Goal: Task Accomplishment & Management: Complete application form

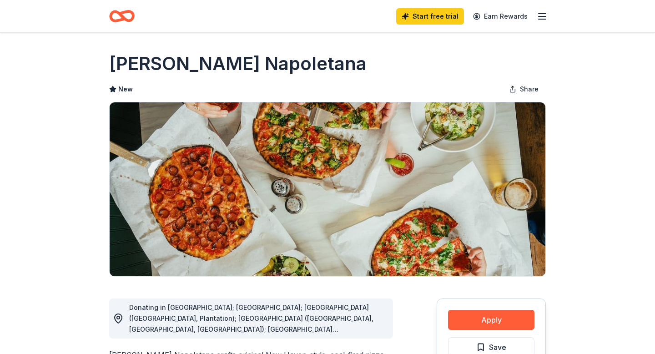
click at [541, 19] on line "button" at bounding box center [541, 19] width 7 height 0
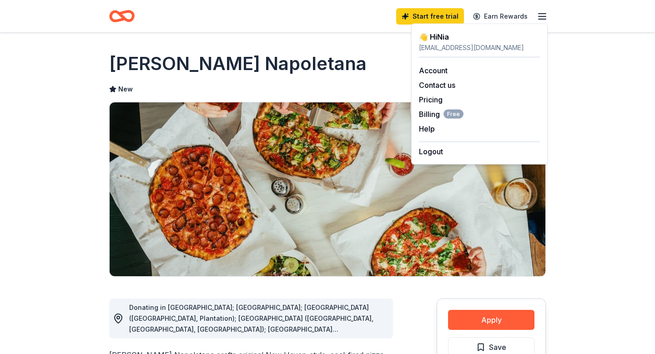
click at [459, 41] on div "👋 Hi Nia" at bounding box center [479, 36] width 121 height 11
click at [126, 18] on icon "Home" at bounding box center [121, 15] width 25 height 21
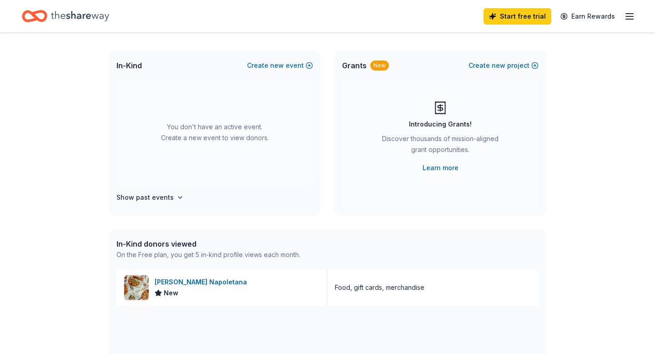
scroll to position [43, 0]
click at [304, 68] on button "Create new event" at bounding box center [280, 65] width 66 height 11
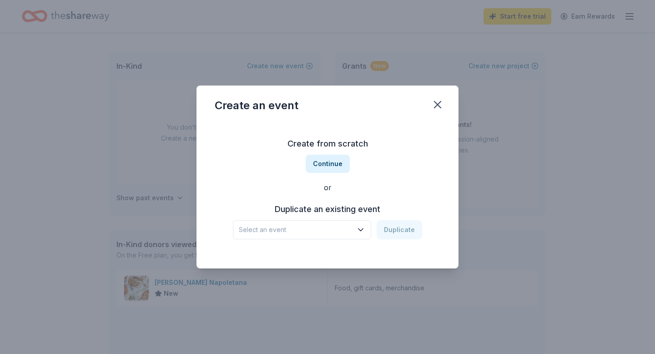
click at [339, 228] on span "Select an event" at bounding box center [296, 229] width 114 height 11
click at [336, 167] on div "Create from scratch Continue or Duplicate an existing event Select an event Dup…" at bounding box center [328, 188] width 226 height 132
click at [337, 162] on button "Continue" at bounding box center [328, 164] width 44 height 18
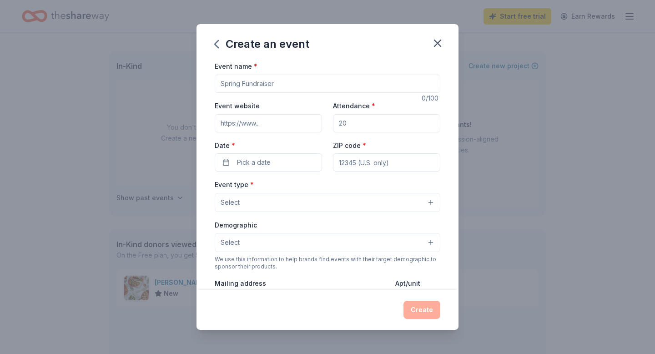
click at [302, 87] on input "Event name *" at bounding box center [328, 84] width 226 height 18
type input "Community Block Party"
click at [254, 125] on input "Event website" at bounding box center [268, 123] width 107 height 18
type input "[URL][DOMAIN_NAME]"
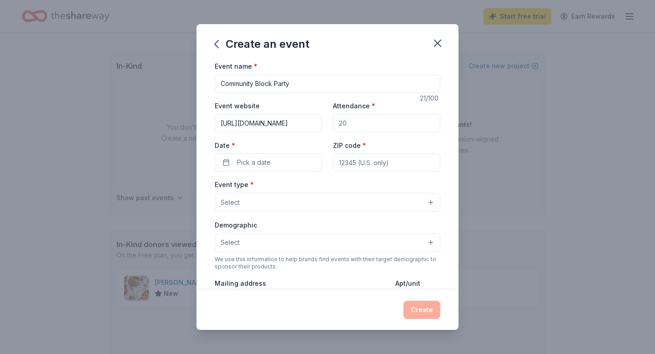
drag, startPoint x: 304, startPoint y: 121, endPoint x: 351, endPoint y: 126, distance: 47.5
click at [351, 126] on div "Event website [URL][DOMAIN_NAME] Attendance * Date * Pick a date ZIP code *" at bounding box center [328, 135] width 226 height 71
click at [359, 127] on input "Attendance *" at bounding box center [386, 123] width 107 height 18
type input "500"
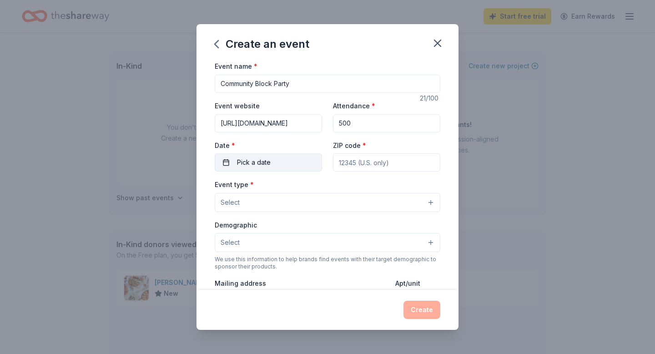
click at [280, 161] on button "Pick a date" at bounding box center [268, 162] width 107 height 18
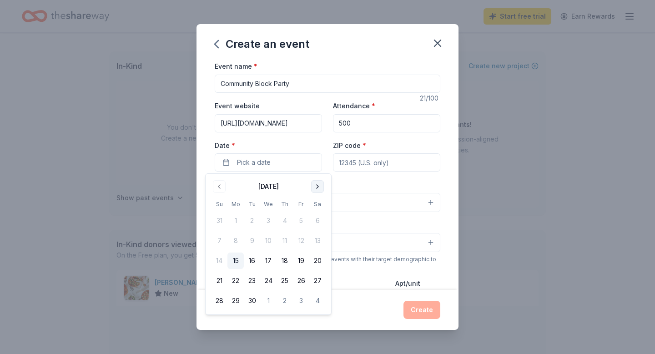
click at [322, 186] on button "Go to next month" at bounding box center [317, 186] width 13 height 13
click at [268, 297] on button "26" at bounding box center [268, 300] width 16 height 16
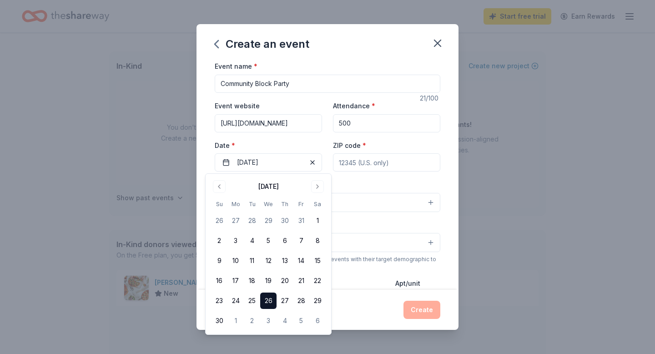
click at [359, 164] on input "ZIP code *" at bounding box center [386, 162] width 107 height 18
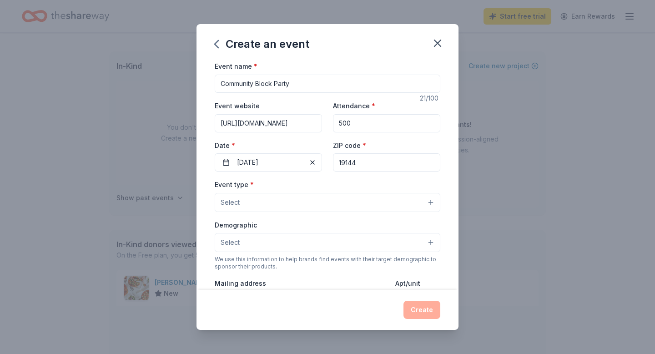
type input "19144"
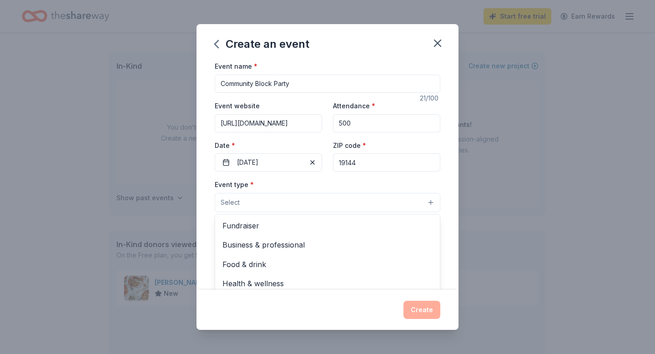
click at [276, 203] on button "Select" at bounding box center [328, 202] width 226 height 19
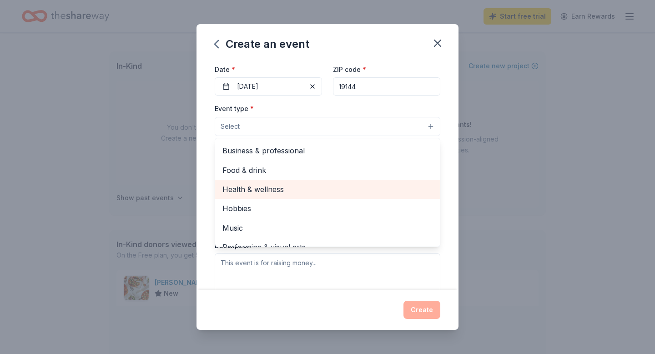
scroll to position [20, 0]
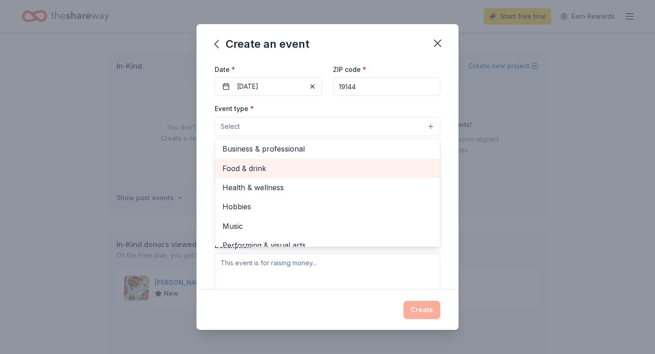
click at [325, 168] on span "Food & drink" at bounding box center [327, 168] width 210 height 12
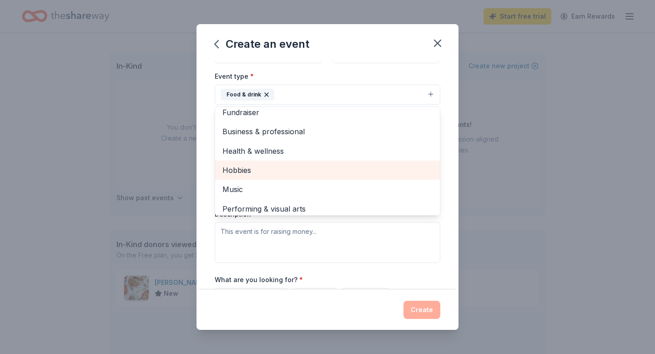
scroll to position [11, 0]
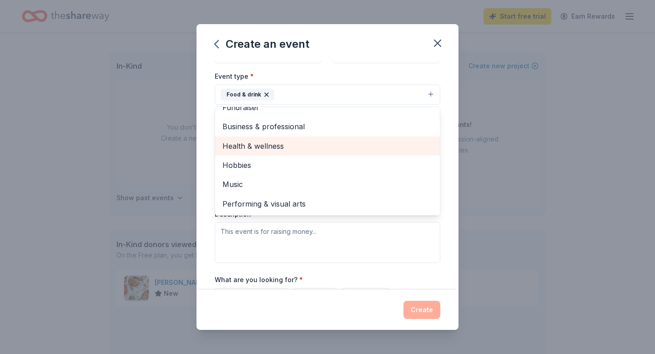
click at [322, 149] on span "Health & wellness" at bounding box center [327, 146] width 210 height 12
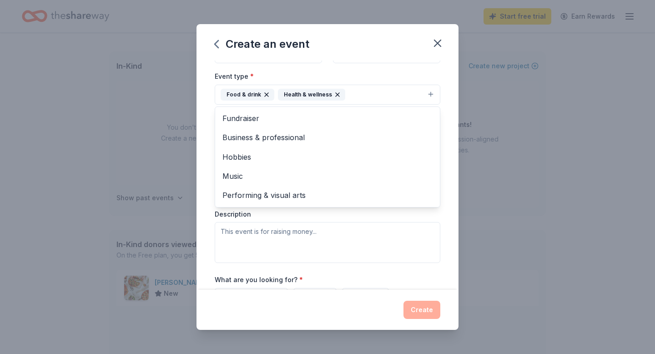
click at [309, 221] on div "Event type * Food & drink Health & wellness Fundraiser Business & professional …" at bounding box center [328, 166] width 226 height 192
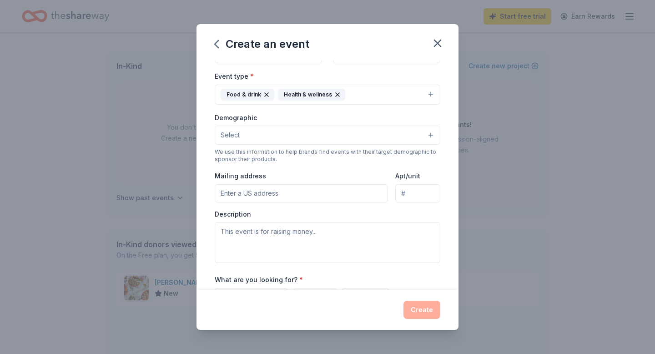
click at [308, 134] on button "Select" at bounding box center [328, 134] width 226 height 19
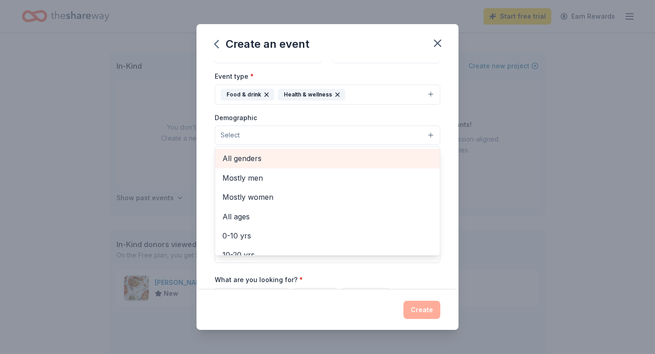
click at [264, 161] on span "All genders" at bounding box center [327, 158] width 210 height 12
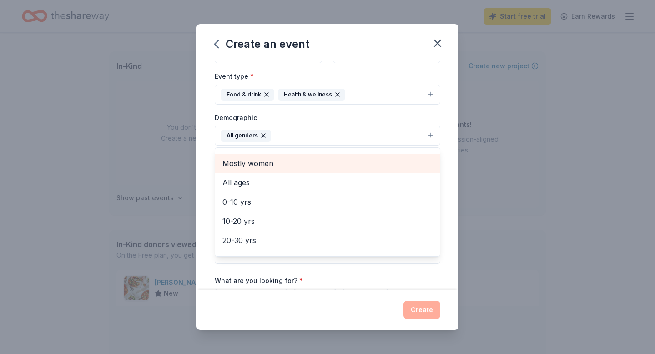
scroll to position [16, 0]
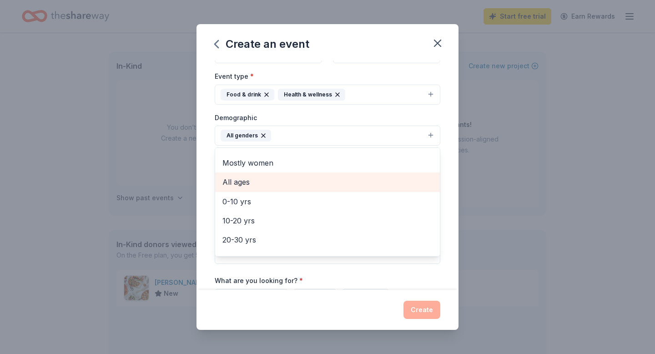
click at [267, 183] on span "All ages" at bounding box center [327, 182] width 210 height 12
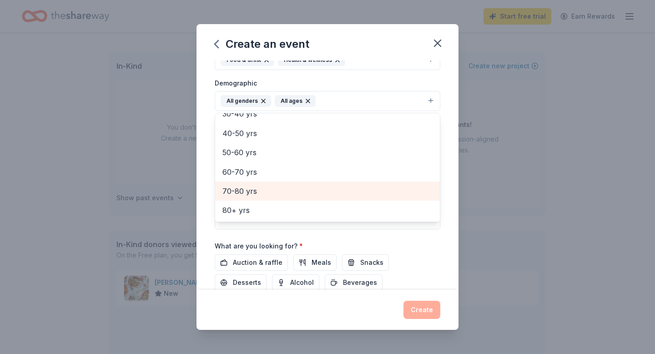
scroll to position [152, 0]
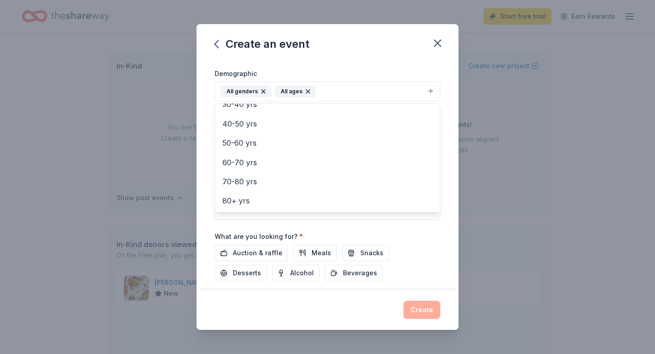
click at [290, 226] on div "Event name * Community Block Party 21 /100 Event website [URL][DOMAIN_NAME] Att…" at bounding box center [328, 119] width 226 height 422
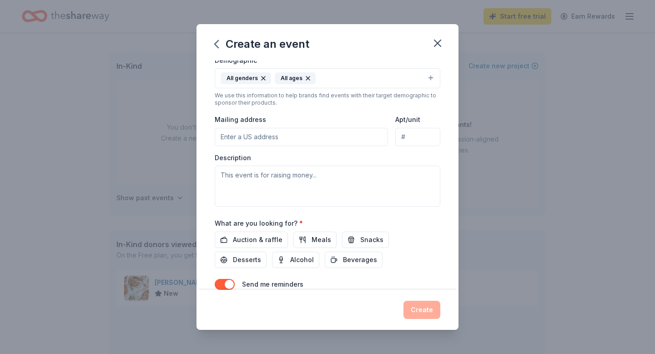
scroll to position [167, 0]
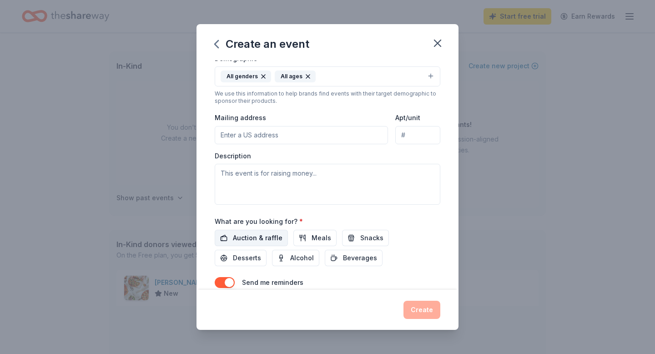
click at [263, 235] on span "Auction & raffle" at bounding box center [258, 237] width 50 height 11
click at [293, 239] on button "Meals" at bounding box center [314, 238] width 43 height 16
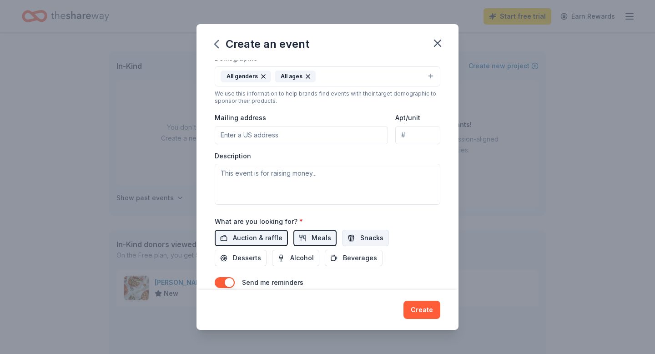
click at [364, 241] on span "Snacks" at bounding box center [371, 237] width 23 height 11
click at [331, 234] on button "Meals" at bounding box center [314, 238] width 43 height 16
click at [266, 250] on button "Desserts" at bounding box center [241, 258] width 52 height 16
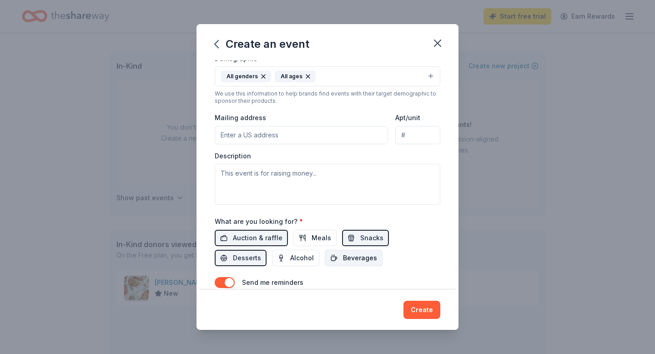
click at [343, 263] on span "Beverages" at bounding box center [360, 257] width 34 height 11
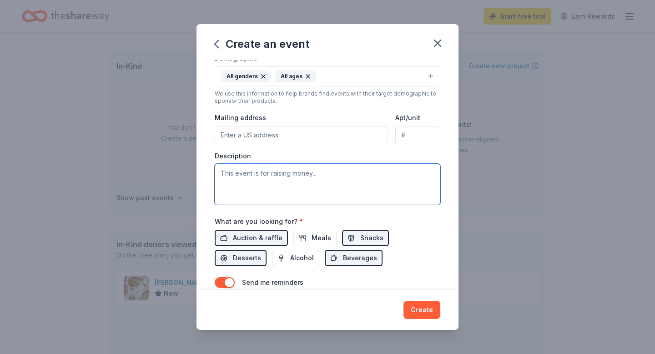
click at [284, 172] on textarea at bounding box center [328, 184] width 226 height 41
paste textarea "In response to this food insecurity, during the week of [DATE] we are looking t…"
type textarea "In response to this food insecurity, during the week of [DATE] we are looking t…"
paste textarea "In response to this food insecurity, during the week of [DATE] we are looking t…"
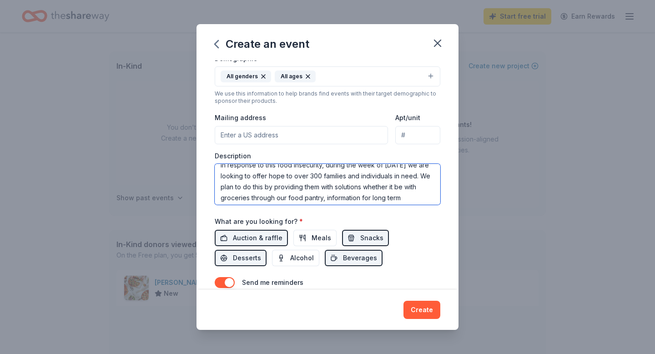
scroll to position [15, 0]
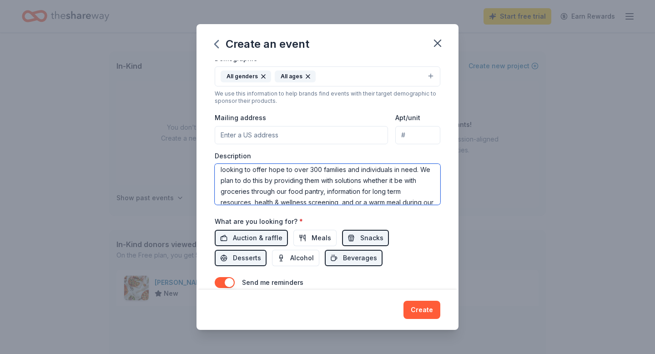
click at [334, 168] on textarea "In response to this food insecurity, during the week of [DATE] we are looking t…" at bounding box center [328, 184] width 226 height 41
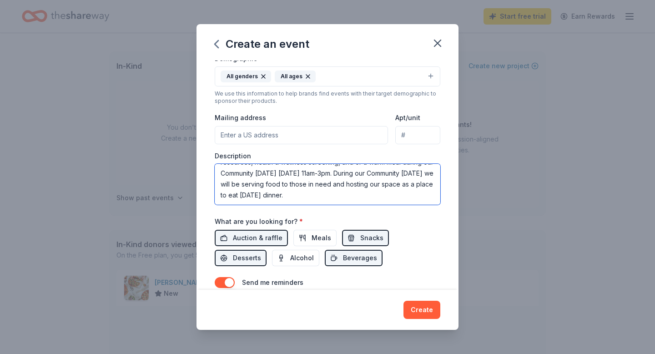
scroll to position [168, 0]
click at [302, 192] on textarea "In response to this food insecurity, during the week of [DATE] we are looking t…" at bounding box center [328, 183] width 226 height 41
click at [274, 197] on textarea "In response to this food insecurity, during the week of [DATE] we are looking t…" at bounding box center [328, 183] width 226 height 41
click at [335, 201] on textarea "In response to this food insecurity, during the week of [DATE] we are looking t…" at bounding box center [328, 183] width 226 height 41
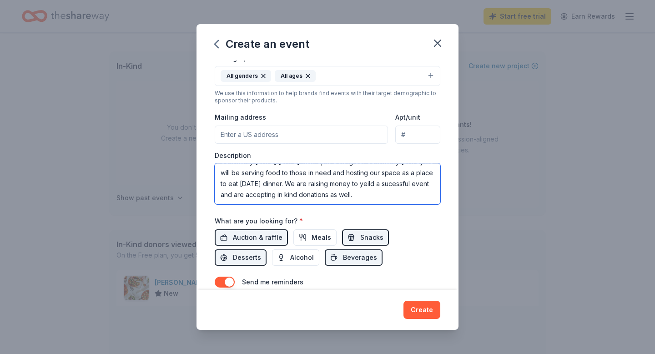
click at [370, 182] on textarea "In response to this food insecurity, during the week of [DATE] we are looking t…" at bounding box center [328, 183] width 226 height 41
click at [370, 187] on textarea "In response to this food insecurity, during the week of [DATE] we are looking t…" at bounding box center [328, 183] width 226 height 41
click at [370, 192] on textarea "In response to this food insecurity, during the week of [DATE] we are looking t…" at bounding box center [328, 183] width 226 height 41
click at [368, 188] on textarea "In response to this food insecurity, during the week of [DATE] we are looking t…" at bounding box center [328, 183] width 226 height 41
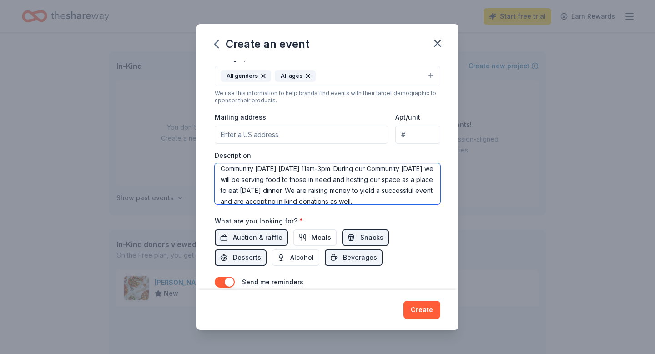
scroll to position [76, 0]
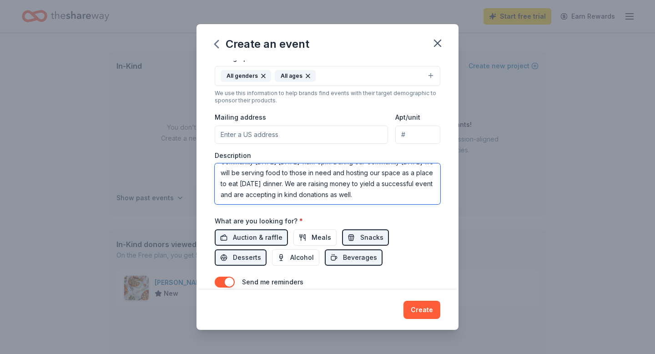
type textarea "In response to this food insecurity, during the week of [DATE] we are looking t…"
click at [299, 136] on input "Mailing address" at bounding box center [301, 134] width 173 height 18
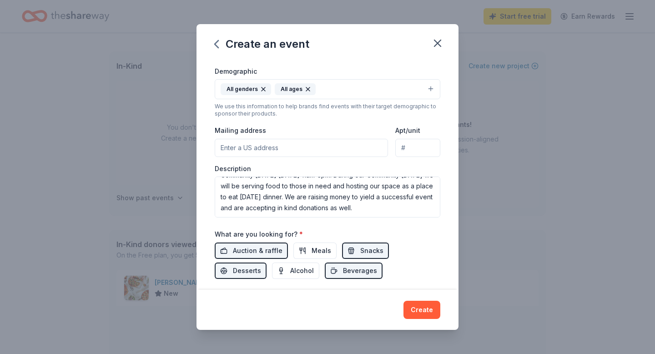
scroll to position [151, 0]
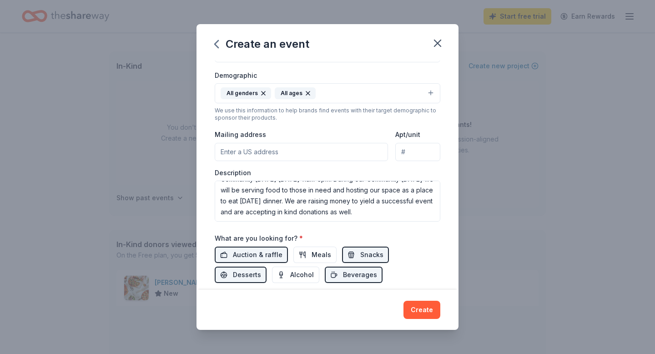
click at [279, 124] on div "Event type * Food & drink Health & wellness Demographic All genders All ages We…" at bounding box center [328, 124] width 226 height 193
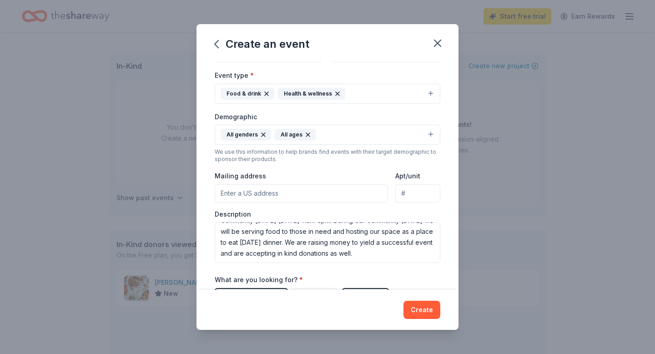
scroll to position [116, 0]
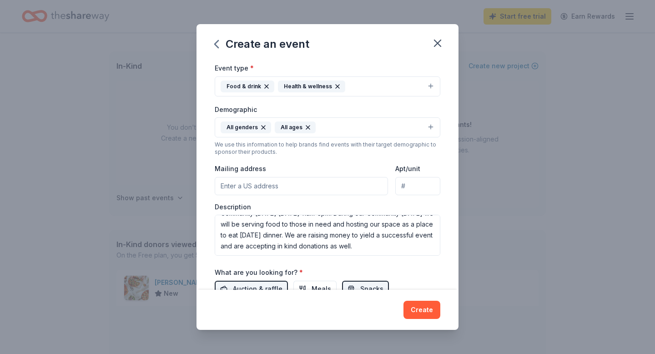
click at [258, 184] on input "Mailing address" at bounding box center [301, 186] width 173 height 18
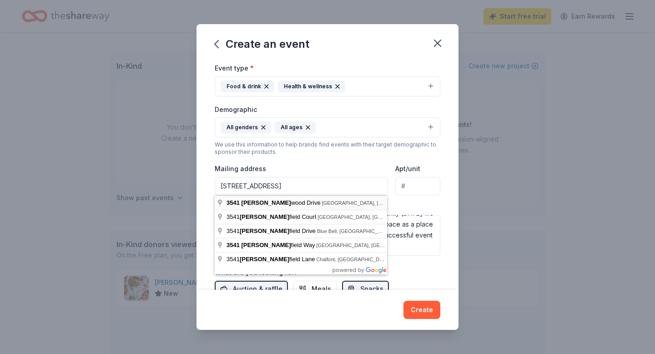
type input "[STREET_ADDRESS]"
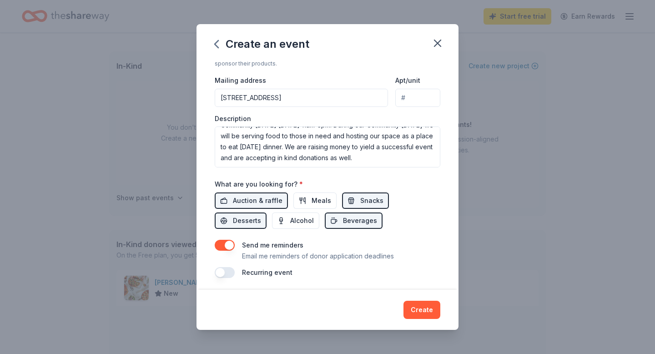
scroll to position [207, 0]
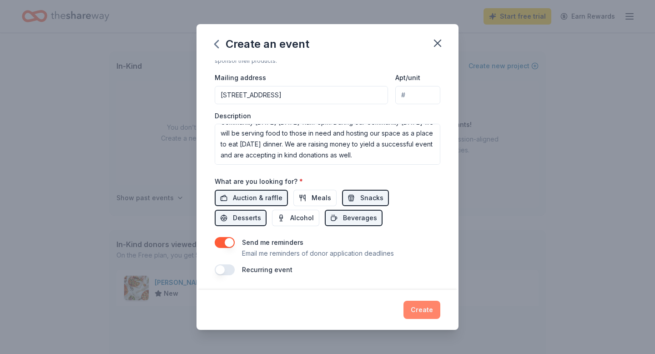
click at [415, 307] on button "Create" at bounding box center [421, 310] width 37 height 18
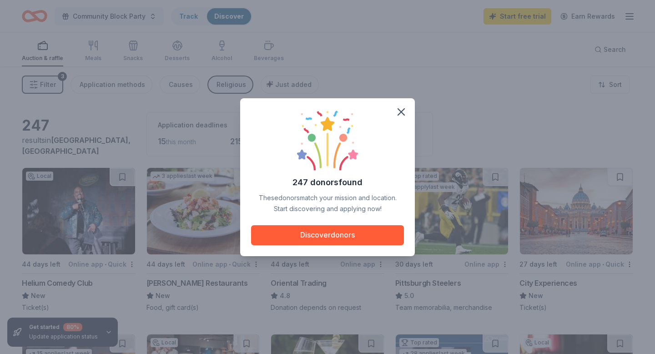
click at [356, 224] on div "247 donors found These donors match your mission and location. Start discoverin…" at bounding box center [327, 177] width 153 height 136
click at [356, 232] on button "Discover donors" at bounding box center [327, 235] width 153 height 20
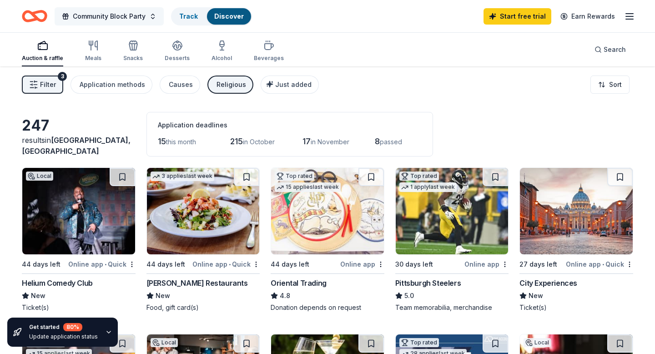
click at [143, 21] on span "Community Block Party" at bounding box center [109, 16] width 73 height 11
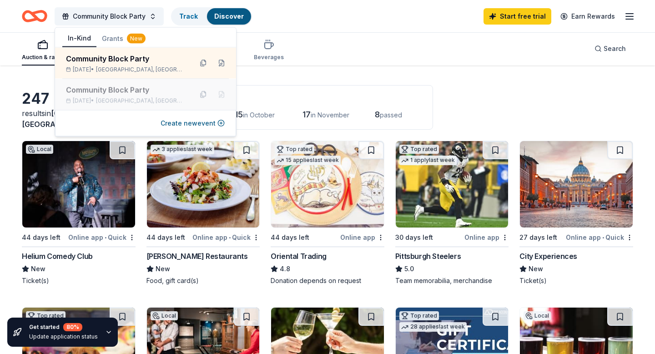
scroll to position [40, 0]
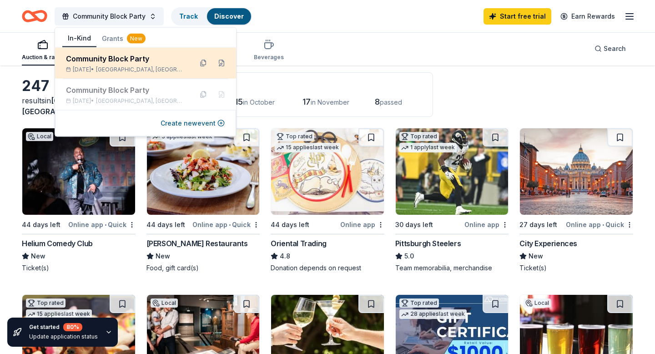
click at [139, 69] on span "[GEOGRAPHIC_DATA], [GEOGRAPHIC_DATA]" at bounding box center [140, 69] width 89 height 7
click at [220, 64] on button at bounding box center [221, 63] width 15 height 15
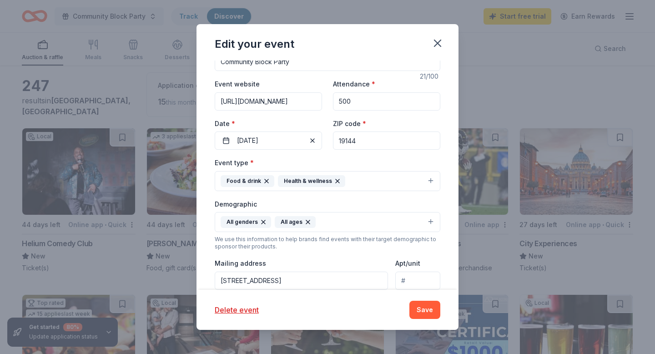
scroll to position [60, 0]
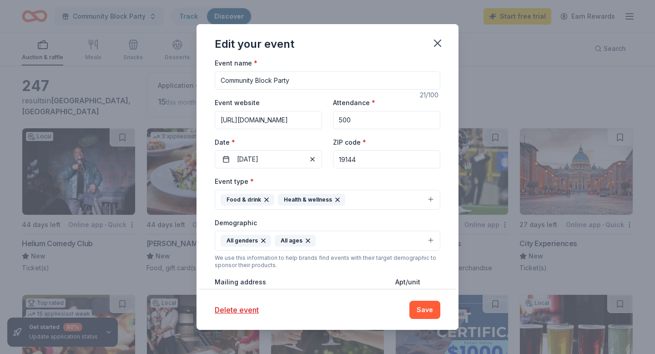
drag, startPoint x: 294, startPoint y: 80, endPoint x: 257, endPoint y: 81, distance: 36.8
click at [257, 81] on input "Community Block Party" at bounding box center [328, 80] width 226 height 18
type input "Community [DATE]"
click at [429, 309] on button "Save" at bounding box center [424, 310] width 31 height 18
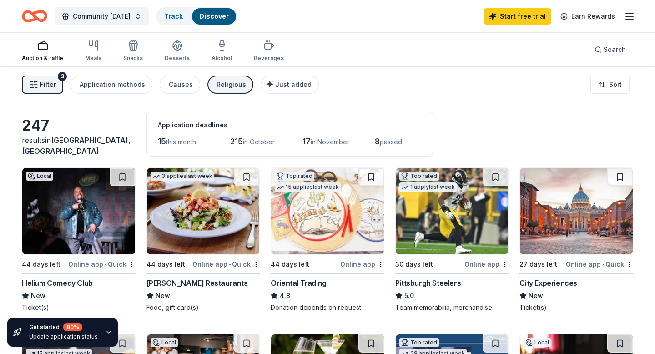
click at [33, 17] on icon "Home" at bounding box center [34, 15] width 25 height 21
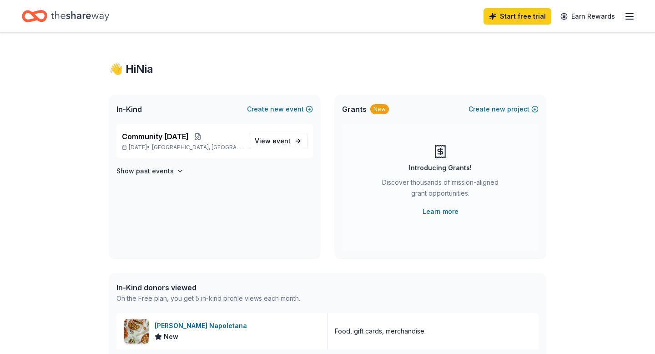
click at [440, 161] on div "Introducing Grants! Discover thousands of mission-aligned grant opportunities. …" at bounding box center [440, 180] width 160 height 73
click at [527, 111] on button "Create new project" at bounding box center [503, 109] width 70 height 11
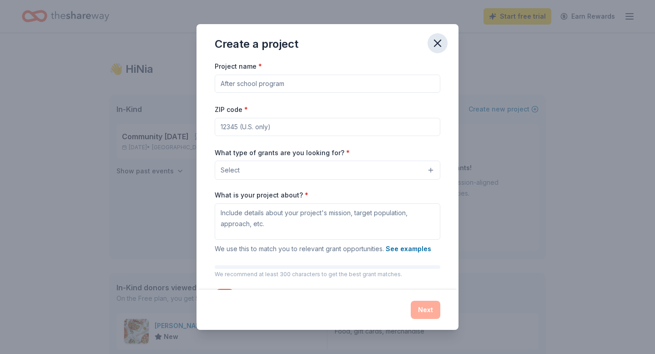
click at [437, 44] on icon "button" at bounding box center [437, 43] width 6 height 6
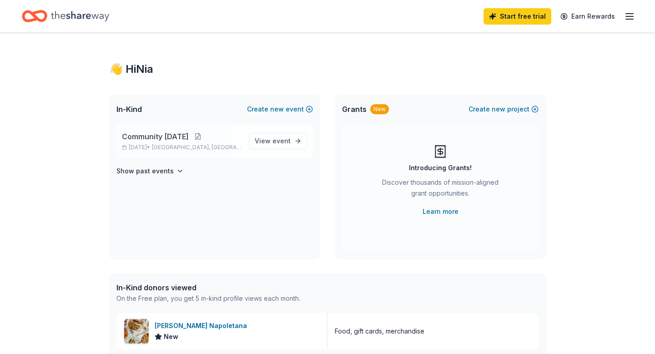
click at [207, 135] on button at bounding box center [198, 136] width 18 height 7
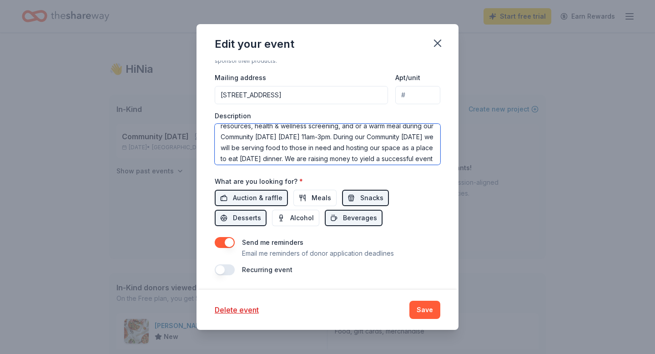
scroll to position [76, 0]
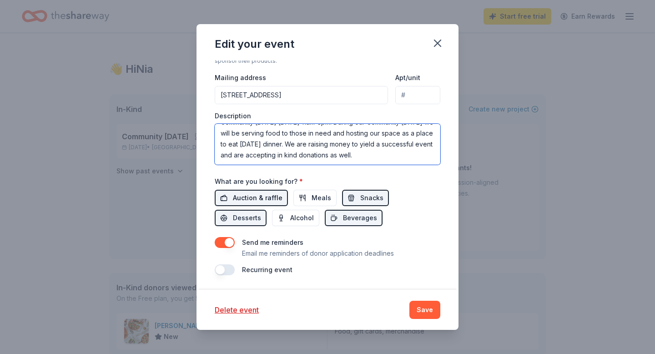
drag, startPoint x: 221, startPoint y: 131, endPoint x: 281, endPoint y: 190, distance: 84.2
click at [281, 190] on div "Event name * Community [DATE] 22 /100 Event website [URL][DOMAIN_NAME] Attendan…" at bounding box center [328, 64] width 226 height 422
click at [441, 40] on icon "button" at bounding box center [437, 43] width 6 height 6
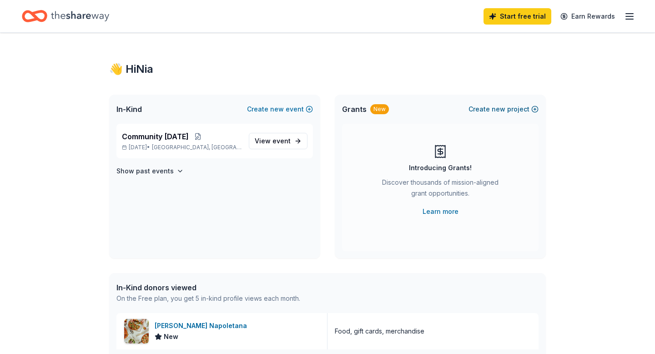
click at [502, 114] on span "new" at bounding box center [499, 109] width 14 height 11
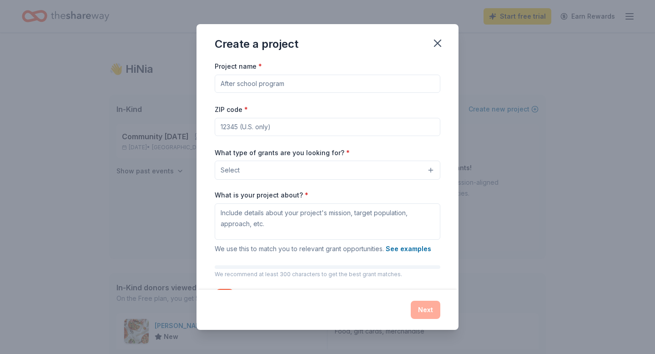
click at [319, 83] on input "Project name *" at bounding box center [328, 84] width 226 height 18
click at [273, 83] on input "Community Thansgiving" at bounding box center [328, 84] width 226 height 18
type input "Community [DATE]"
click at [288, 120] on input "ZIP code *" at bounding box center [328, 127] width 226 height 18
type input "19144"
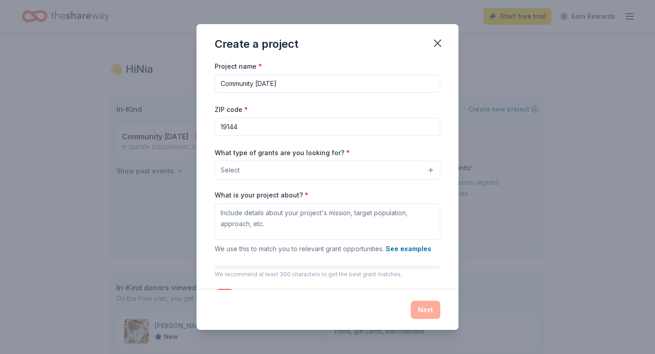
click at [256, 175] on button "Select" at bounding box center [328, 170] width 226 height 19
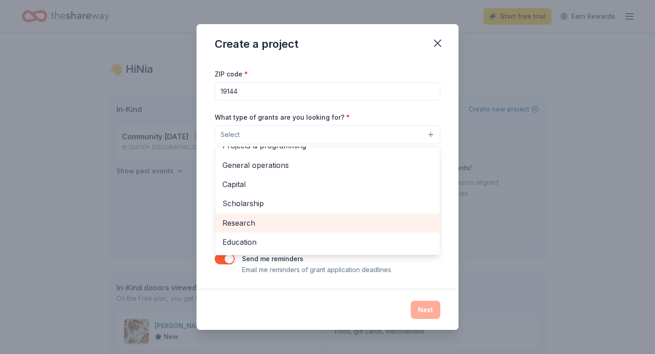
scroll to position [0, 0]
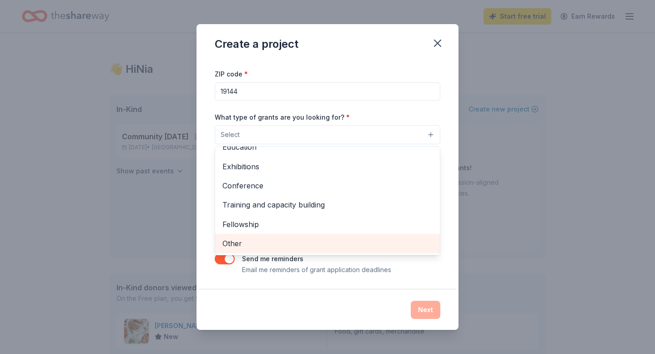
click at [245, 238] on span "Other" at bounding box center [327, 243] width 210 height 12
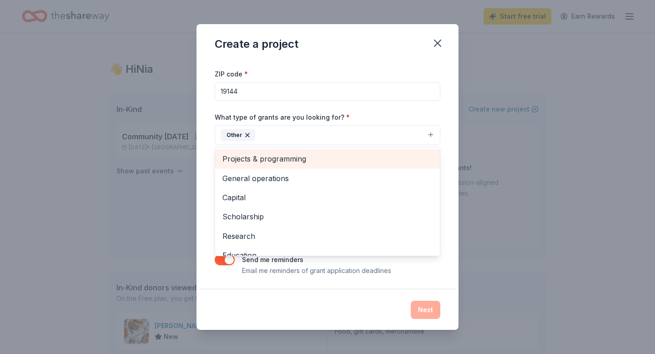
click at [299, 165] on span "Projects & programming" at bounding box center [327, 159] width 210 height 12
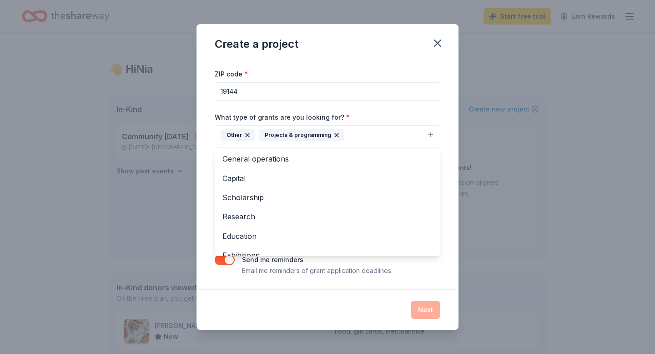
click at [377, 107] on div "Project name * Community [DATE] ZIP code * 19144 What type of grants are you lo…" at bounding box center [328, 150] width 226 height 251
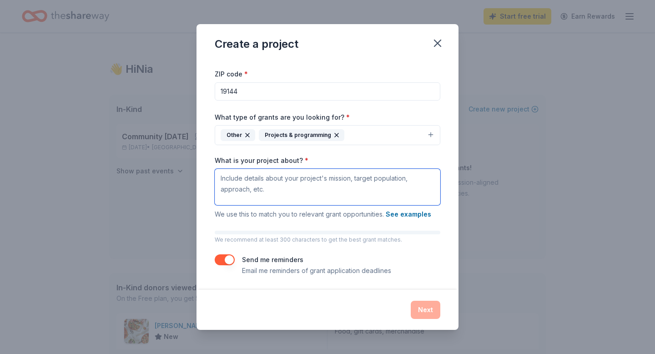
click at [308, 181] on textarea "What is your project about? *" at bounding box center [328, 187] width 226 height 36
paste textarea "In response to this food insecurity, during the week of [DATE] we are looking t…"
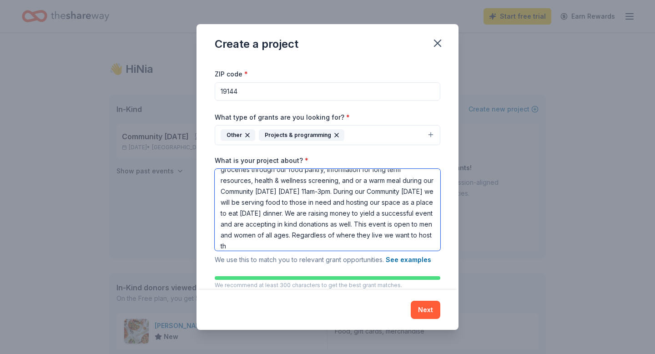
scroll to position [52, 0]
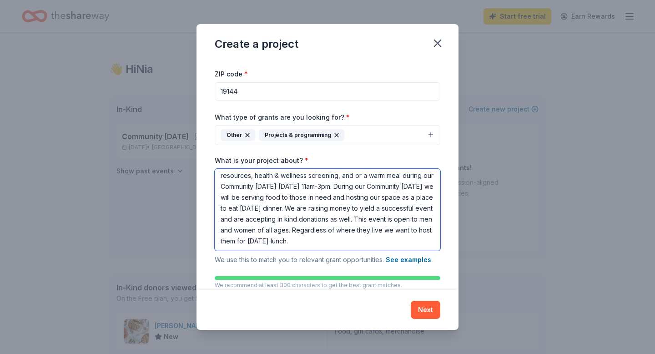
click at [244, 241] on textarea "In response to this food insecurity, during the week of [DATE] we are looking t…" at bounding box center [328, 210] width 226 height 82
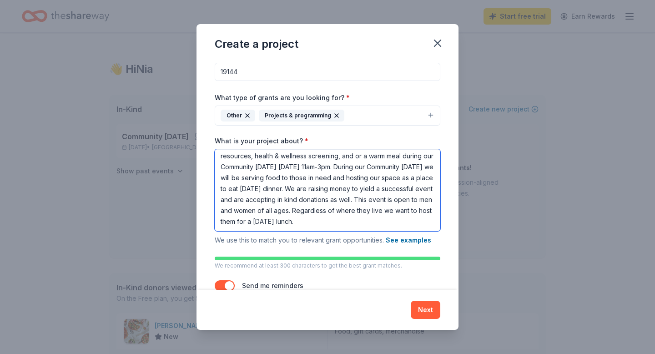
scroll to position [82, 0]
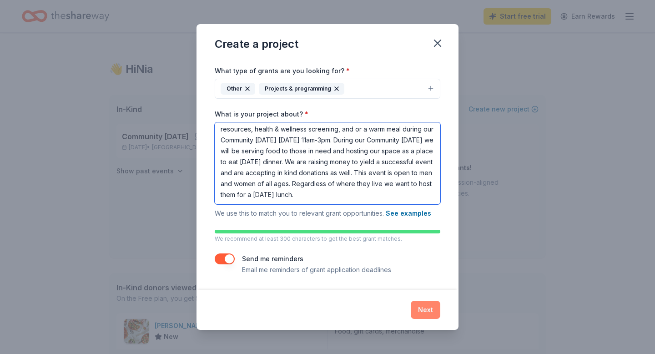
type textarea "In response to this food insecurity, during the week of [DATE] we are looking t…"
click at [416, 309] on button "Next" at bounding box center [426, 310] width 30 height 18
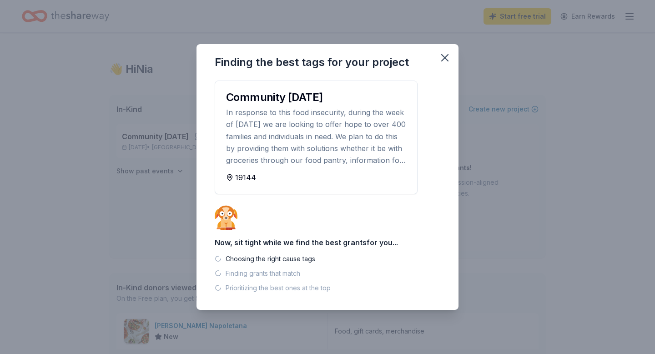
scroll to position [0, 0]
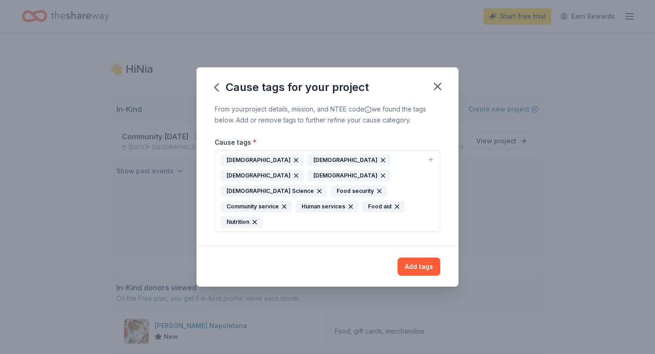
click at [307, 181] on div "[DEMOGRAPHIC_DATA]" at bounding box center [348, 176] width 83 height 12
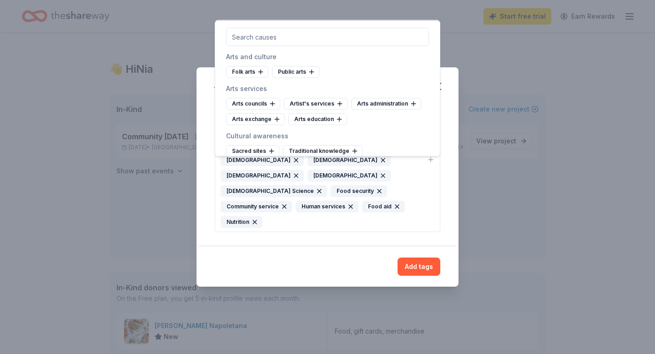
click at [379, 179] on icon "button" at bounding box center [382, 175] width 7 height 7
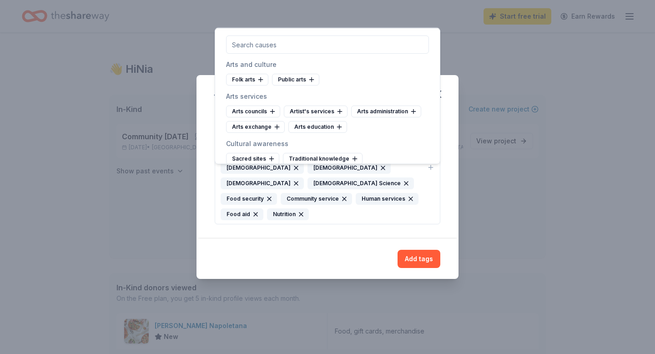
click at [402, 187] on icon "button" at bounding box center [405, 183] width 7 height 7
click at [298, 181] on icon "button" at bounding box center [296, 183] width 4 height 4
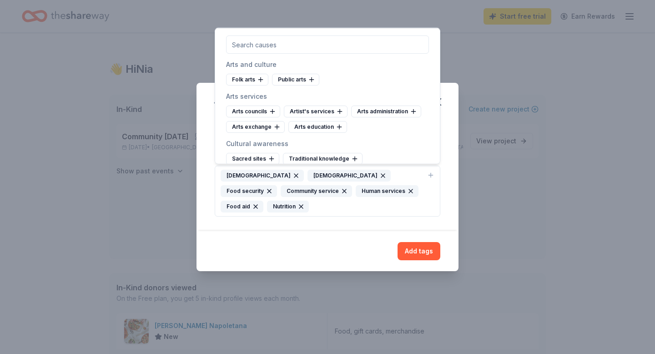
click at [381, 176] on icon "button" at bounding box center [383, 176] width 4 height 4
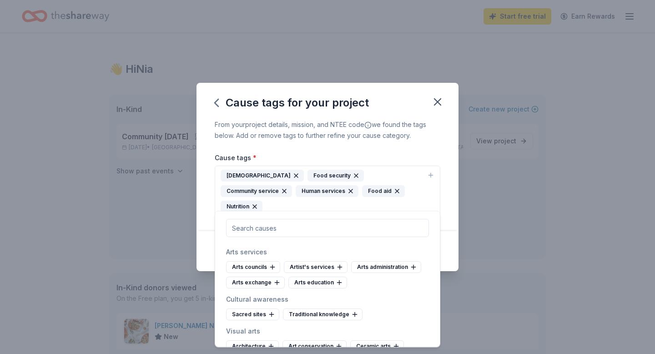
scroll to position [26, 0]
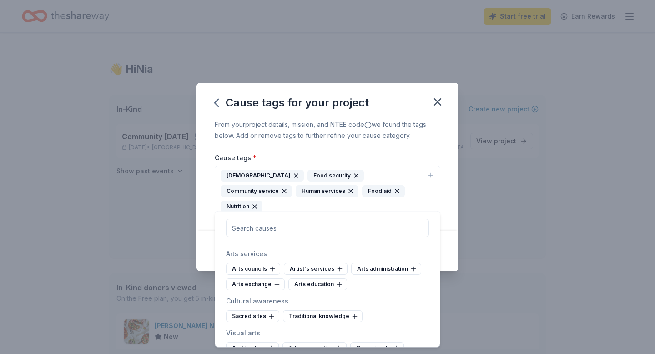
click at [292, 179] on icon "button" at bounding box center [295, 175] width 7 height 7
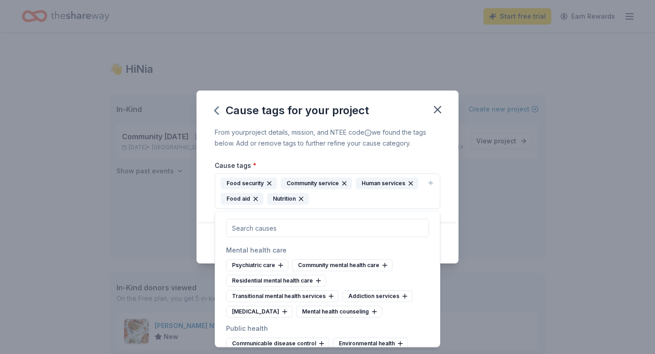
scroll to position [1633, 0]
click at [371, 267] on div "Community mental health care" at bounding box center [342, 265] width 100 height 12
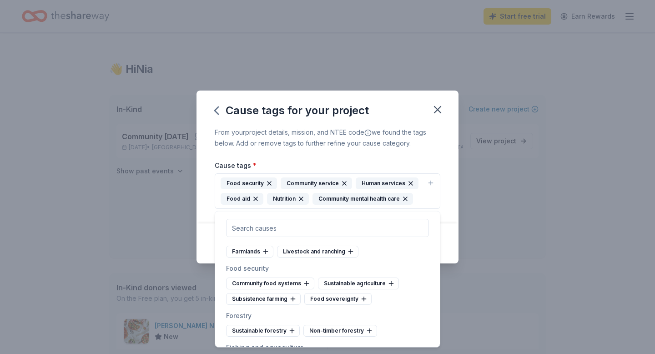
scroll to position [3502, 0]
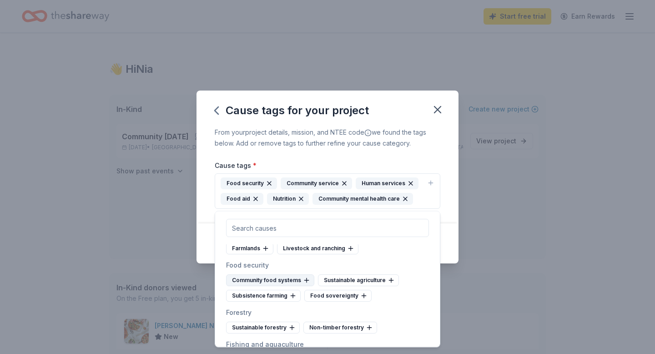
click at [307, 282] on icon at bounding box center [306, 280] width 7 height 7
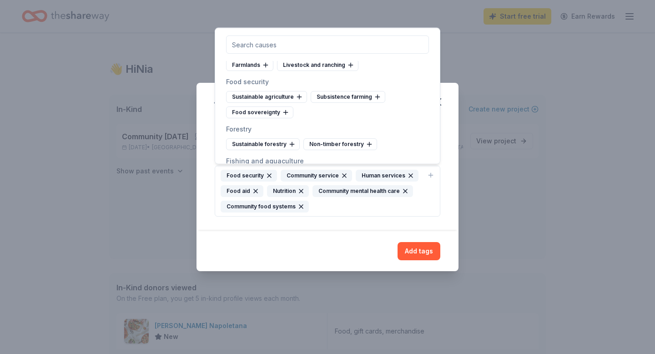
click at [336, 302] on div "Cause tags for your project From your project details, mission, and NTEE code w…" at bounding box center [327, 177] width 655 height 354
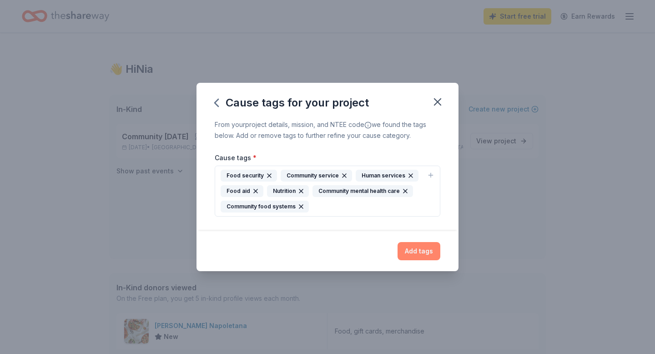
click at [407, 243] on button "Add tags" at bounding box center [418, 251] width 43 height 18
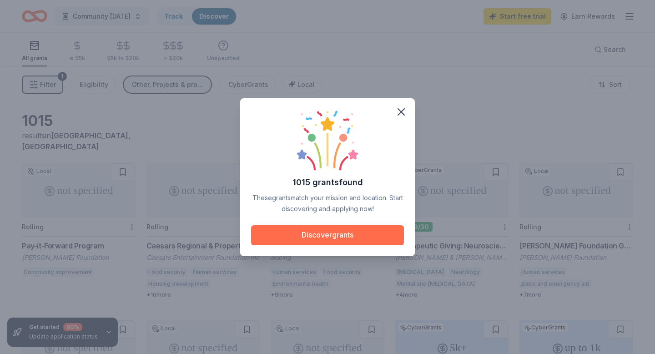
click at [357, 232] on button "Discover grants" at bounding box center [327, 235] width 153 height 20
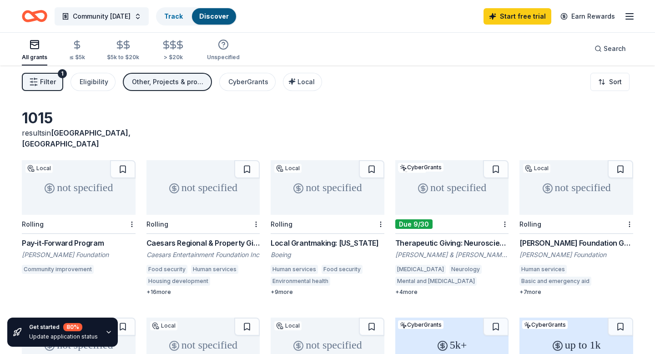
scroll to position [1, 0]
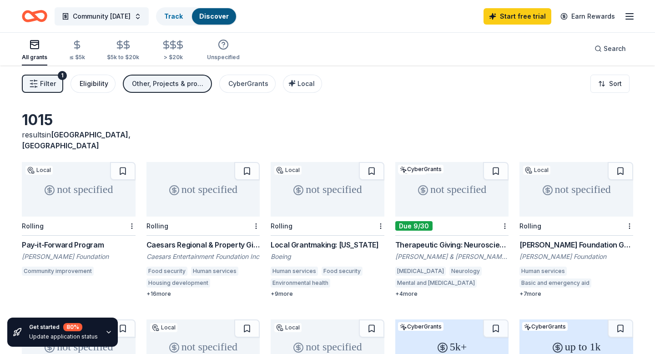
click at [87, 88] on div "Eligibility" at bounding box center [94, 83] width 29 height 11
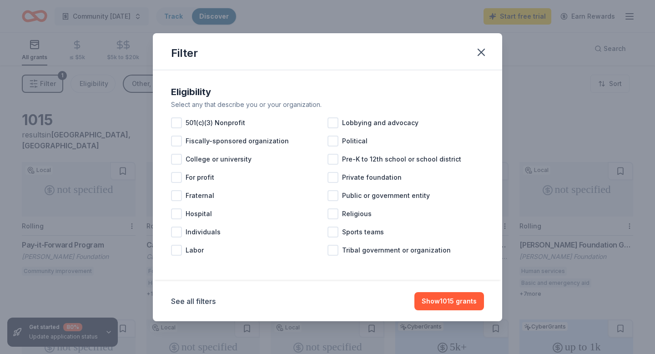
click at [169, 119] on div "Eligibility Select any that describe you or your organization. 501(c)(3) Nonpro…" at bounding box center [327, 172] width 320 height 182
click at [173, 119] on div at bounding box center [176, 122] width 11 height 11
click at [331, 213] on div at bounding box center [332, 213] width 11 height 11
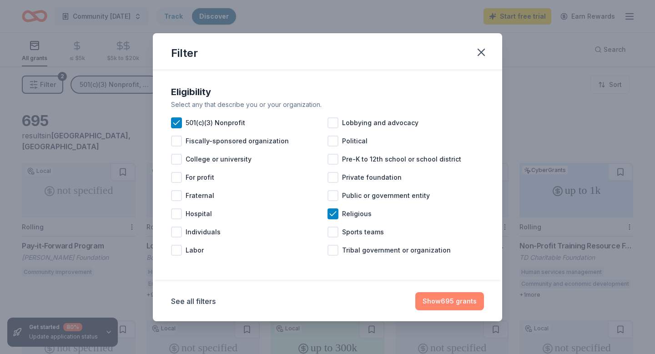
click at [442, 298] on button "Show 695 grants" at bounding box center [449, 301] width 69 height 18
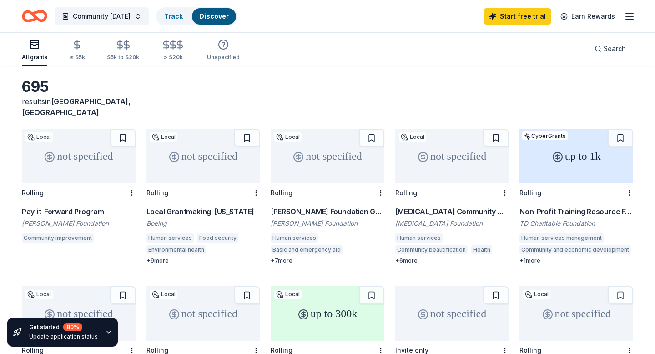
scroll to position [35, 0]
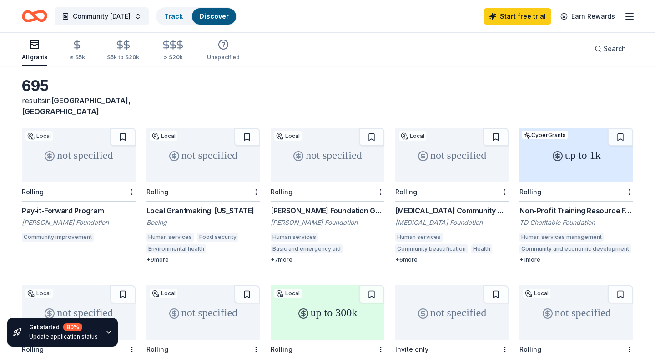
click at [331, 165] on div "not specified" at bounding box center [328, 155] width 114 height 55
